Goal: Information Seeking & Learning: Learn about a topic

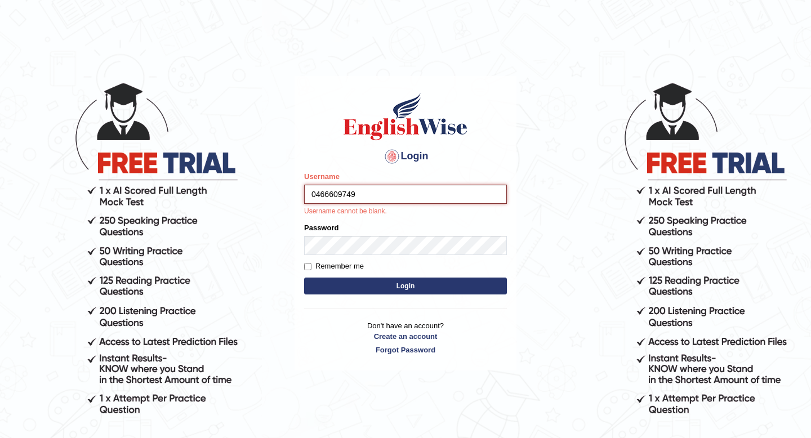
type input "0466609749"
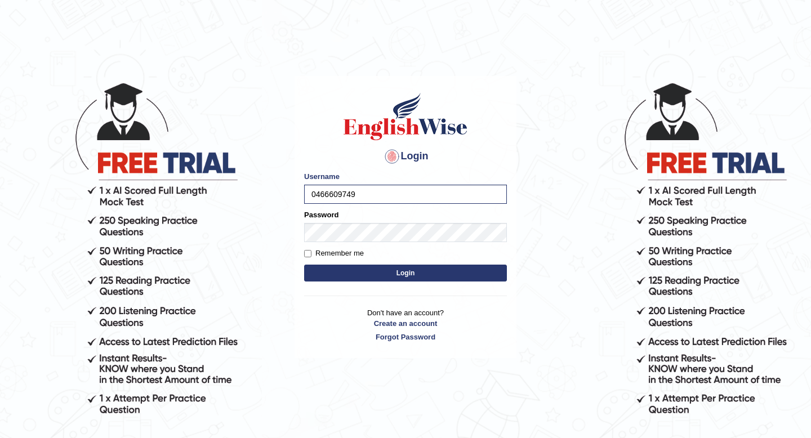
click at [328, 274] on button "Login" at bounding box center [405, 273] width 203 height 17
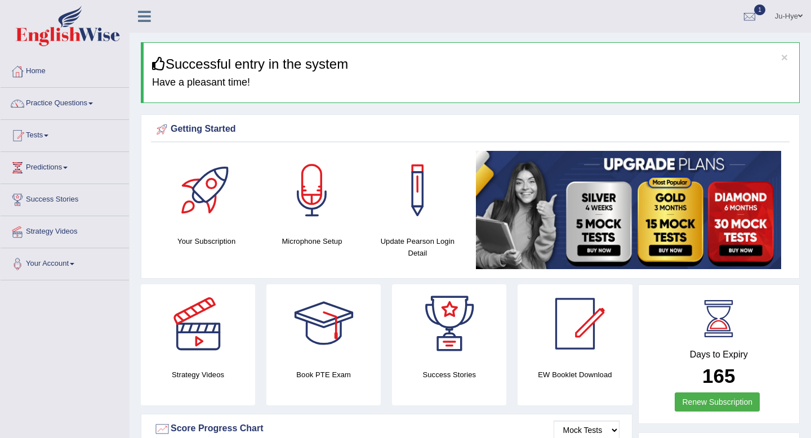
click at [757, 8] on span "1" at bounding box center [759, 10] width 11 height 11
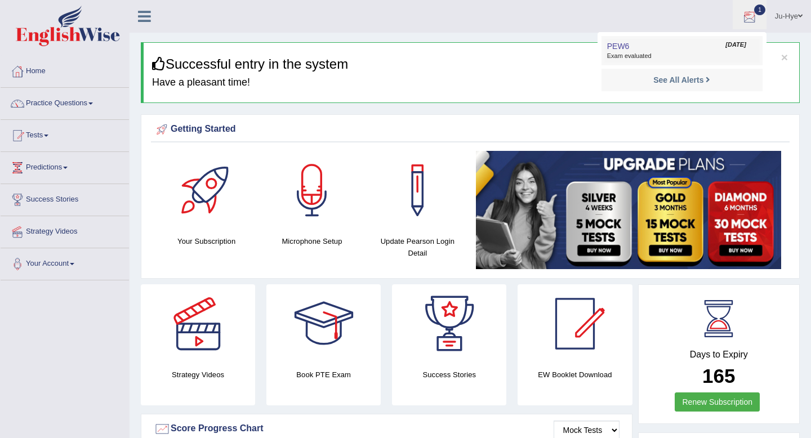
click at [683, 40] on link "PEW6 Aug 24, 2025 Exam evaluated" at bounding box center [681, 51] width 155 height 24
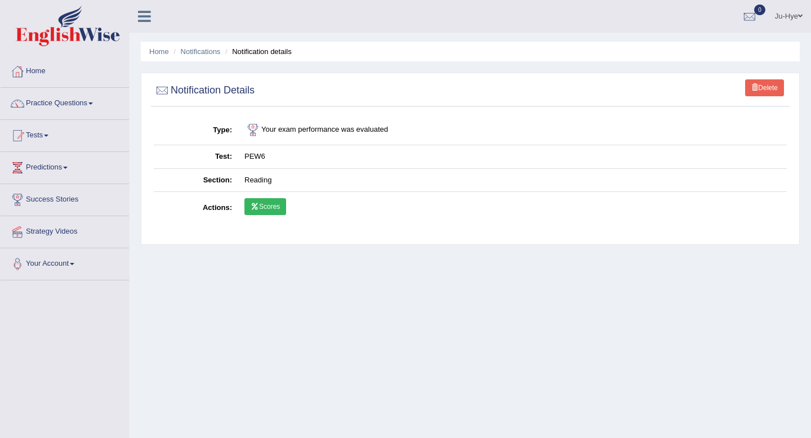
click at [268, 209] on link "Scores" at bounding box center [266, 206] width 42 height 17
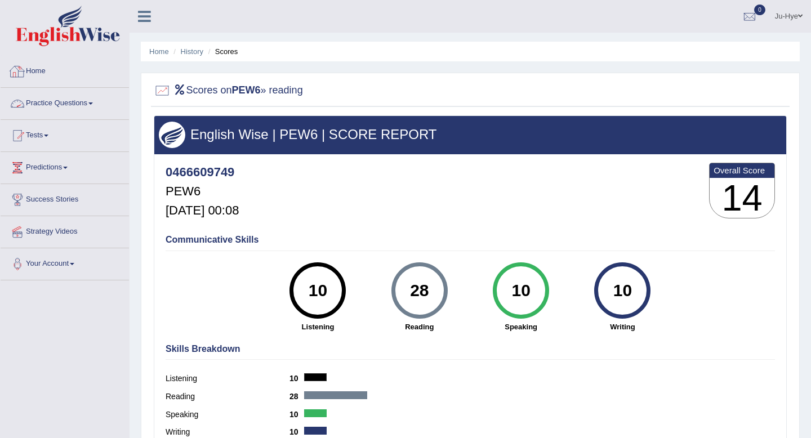
click at [101, 46] on link at bounding box center [64, 27] width 127 height 43
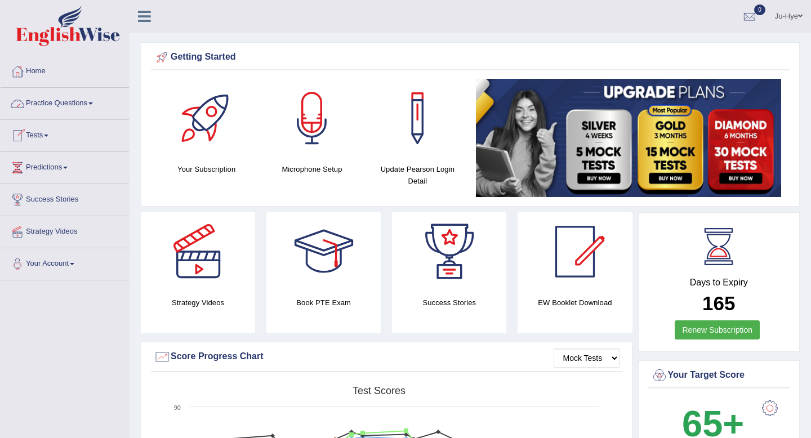
click at [46, 133] on link "Tests" at bounding box center [65, 134] width 128 height 28
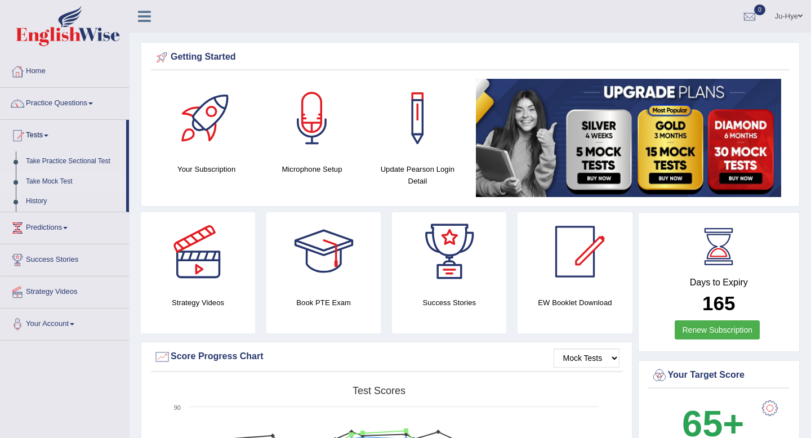
click at [60, 183] on link "Take Mock Test" at bounding box center [73, 182] width 105 height 20
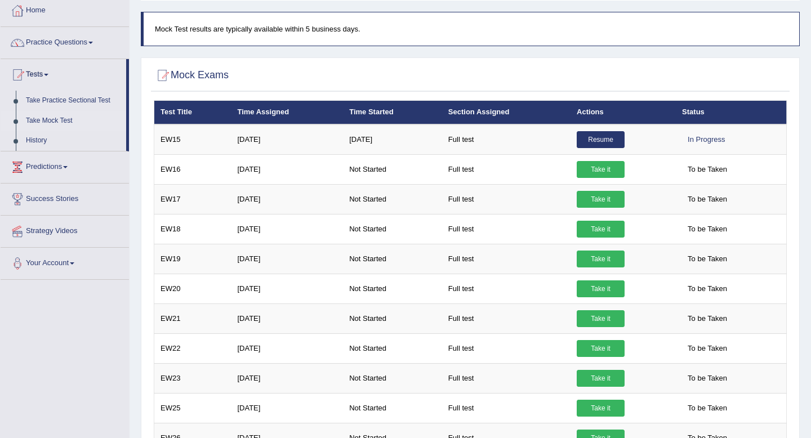
scroll to position [63, 0]
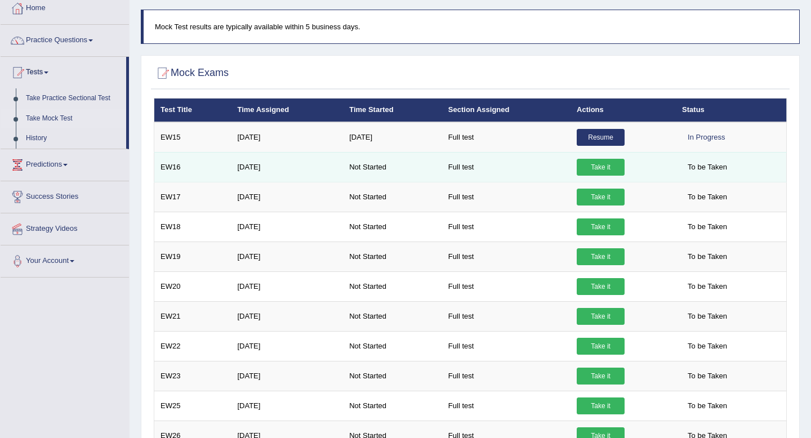
click at [586, 174] on link "Take it" at bounding box center [601, 167] width 48 height 17
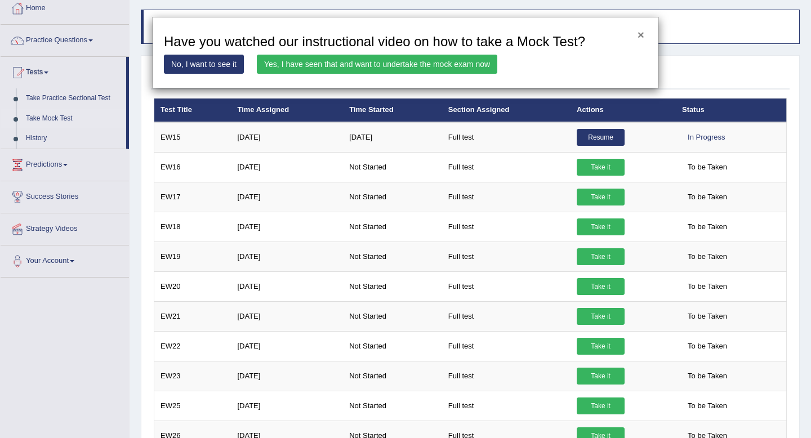
click at [643, 39] on button "×" at bounding box center [641, 35] width 7 height 12
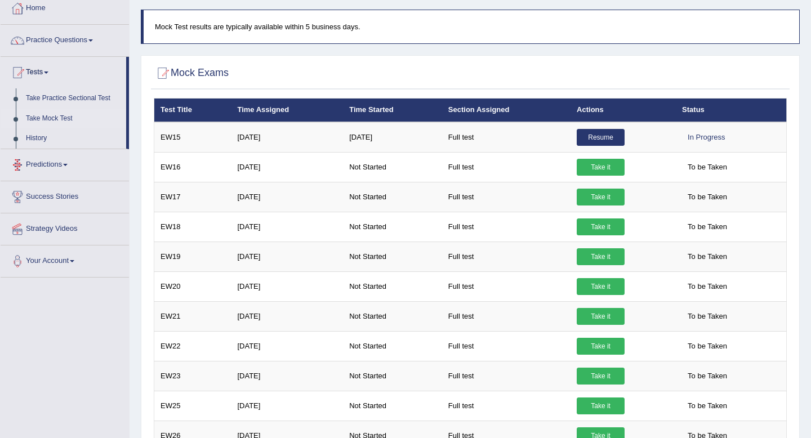
scroll to position [0, 0]
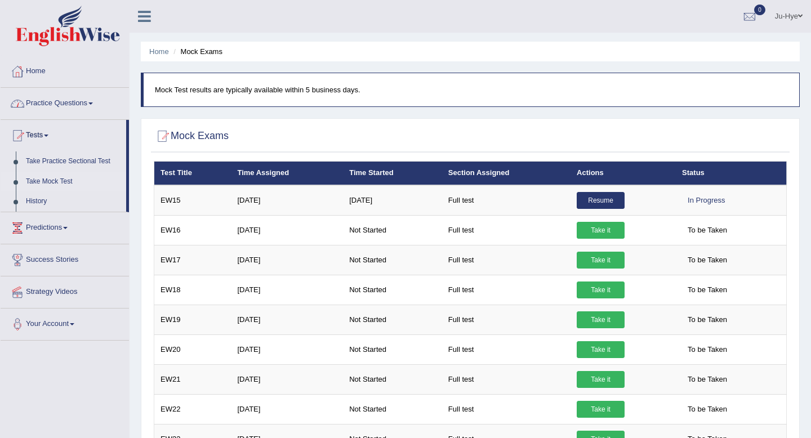
click at [99, 105] on link "Practice Questions" at bounding box center [65, 102] width 128 height 28
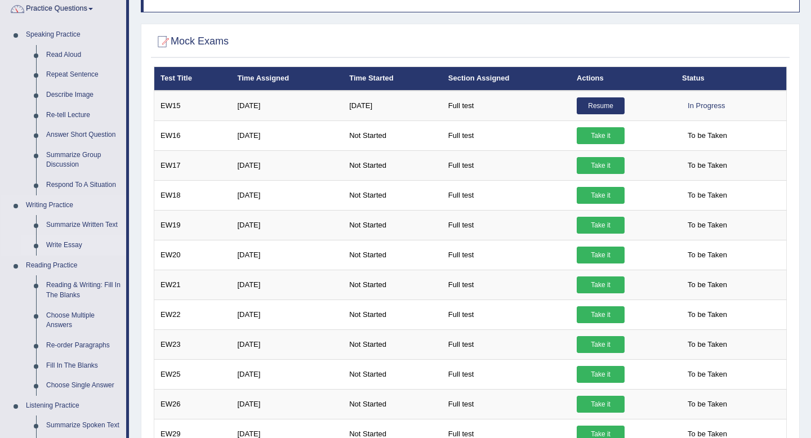
scroll to position [95, 0]
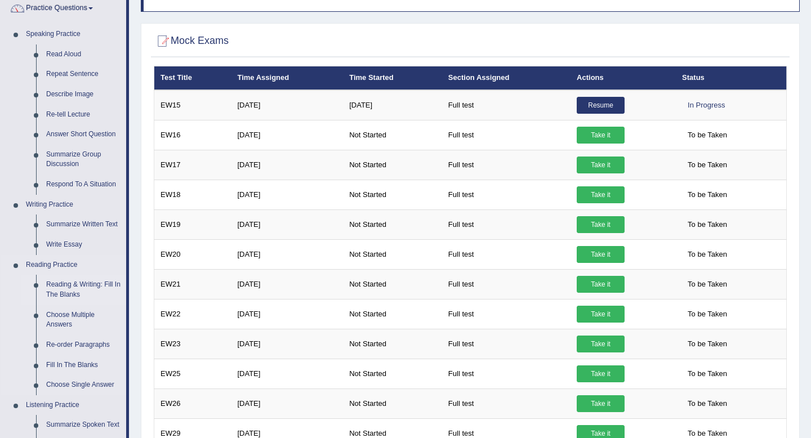
click at [89, 285] on link "Reading & Writing: Fill In The Blanks" at bounding box center [83, 290] width 85 height 30
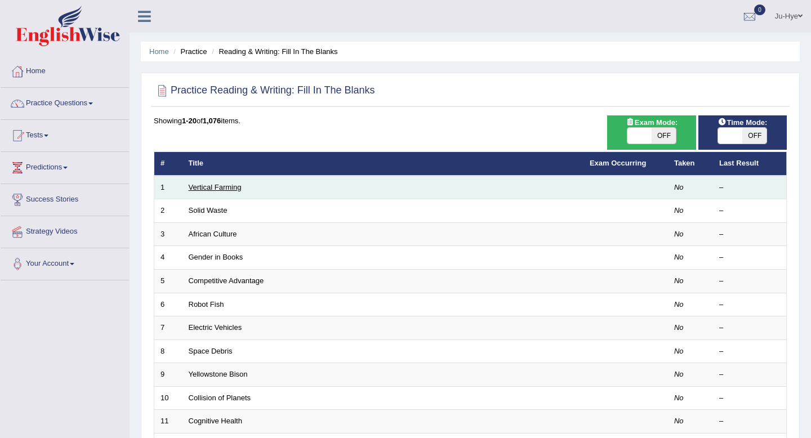
click at [214, 190] on link "Vertical Farming" at bounding box center [215, 187] width 53 height 8
click at [220, 192] on td "Vertical Farming" at bounding box center [383, 188] width 401 height 24
click at [221, 189] on link "Vertical Farming" at bounding box center [215, 187] width 53 height 8
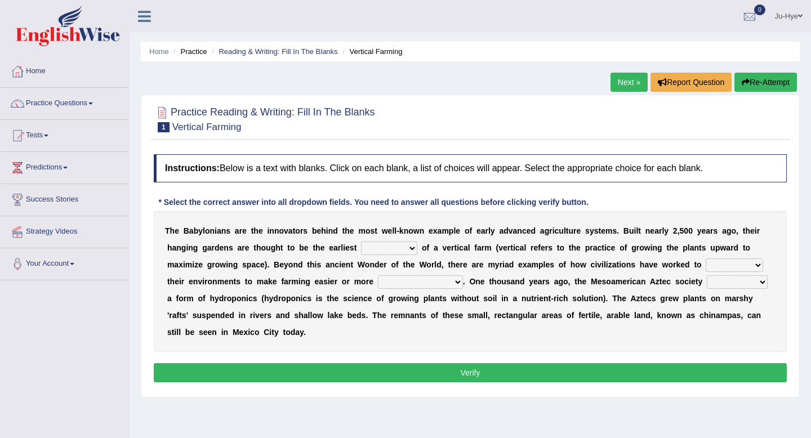
click at [392, 248] on select "prototype failure discredit protocol" at bounding box center [389, 249] width 56 height 14
click at [376, 251] on select "prototype failure discredit protocol" at bounding box center [389, 249] width 56 height 14
click at [388, 248] on select "prototype failure discredit protocol" at bounding box center [389, 249] width 56 height 14
drag, startPoint x: 225, startPoint y: 234, endPoint x: 401, endPoint y: 236, distance: 175.2
click at [402, 237] on div "T h e B a b y l o n i a n s a r e t h e i n n o v a t o r s b e h i n d t h e m…" at bounding box center [470, 281] width 633 height 141
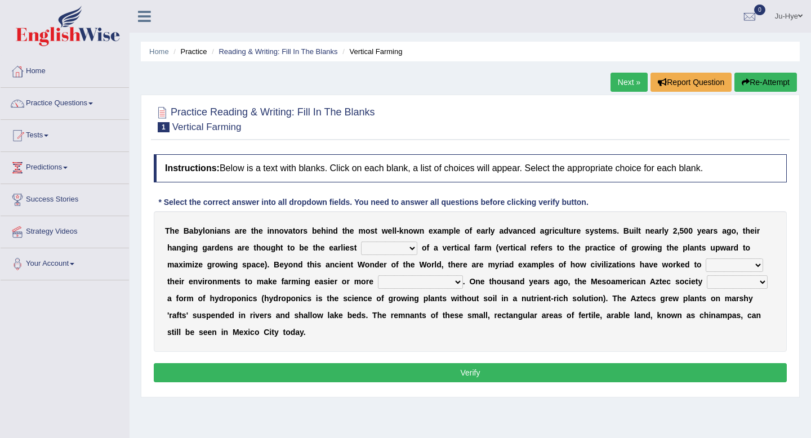
click at [390, 248] on select "prototype failure discredit protocol" at bounding box center [389, 249] width 56 height 14
click at [389, 250] on select "prototype failure discredit protocol" at bounding box center [389, 249] width 56 height 14
click at [385, 241] on div "T h e B a b y l o n i a n s a r e t h e i n n o v a t o r s b e h i n d t h e m…" at bounding box center [470, 281] width 633 height 141
click at [385, 242] on select "prototype failure discredit protocol" at bounding box center [389, 249] width 56 height 14
select select "protocol"
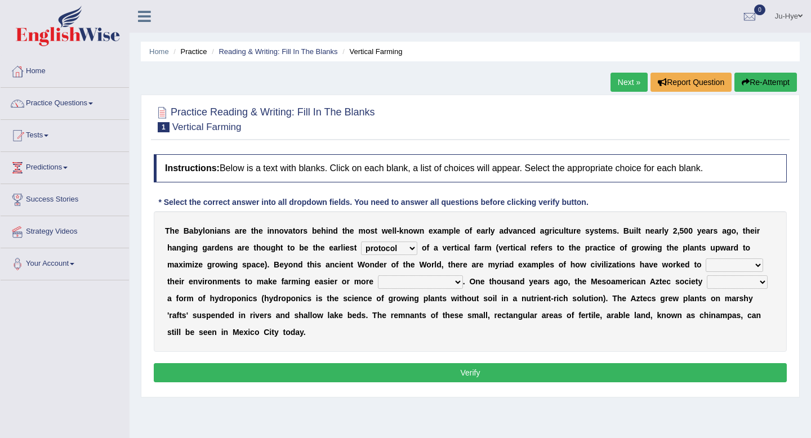
click at [361, 242] on select "prototype failure discredit protocol" at bounding box center [389, 249] width 56 height 14
click at [691, 264] on b at bounding box center [692, 264] width 5 height 9
click at [706, 263] on select "manipulate escape respect disarrange" at bounding box center [734, 266] width 57 height 14
click at [702, 264] on b at bounding box center [704, 264] width 5 height 9
click at [719, 266] on select "manipulate escape respect disarrange" at bounding box center [734, 266] width 57 height 14
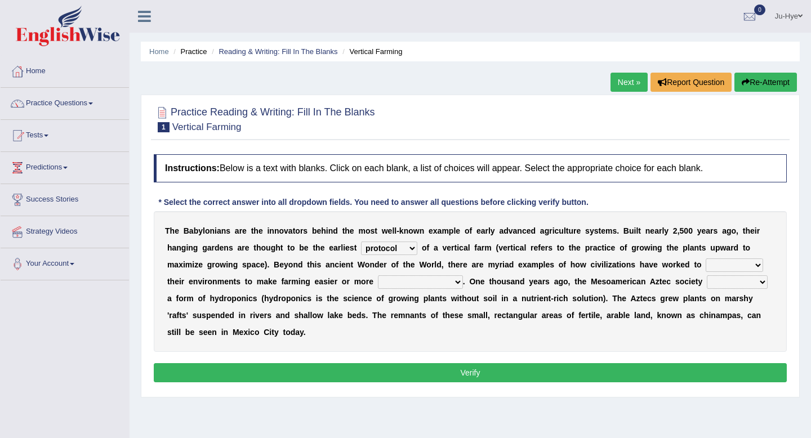
click at [728, 268] on select "manipulate escape respect disarrange" at bounding box center [734, 266] width 57 height 14
